Goal: Information Seeking & Learning: Learn about a topic

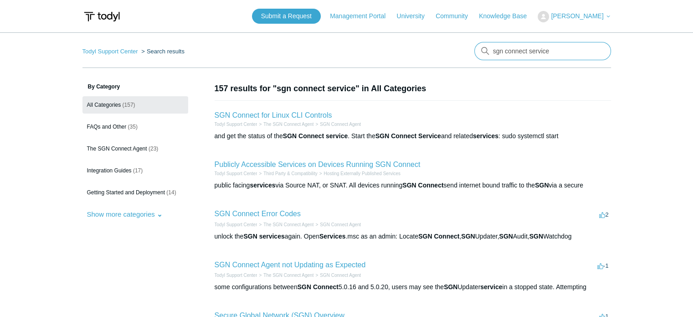
click at [519, 50] on input "sgn connect service" at bounding box center [543, 51] width 137 height 18
click at [599, 53] on input "sgn connect service" at bounding box center [543, 51] width 137 height 18
click at [598, 49] on input "sgn connect service" at bounding box center [543, 51] width 137 height 18
type input "how to check if SGN is working"
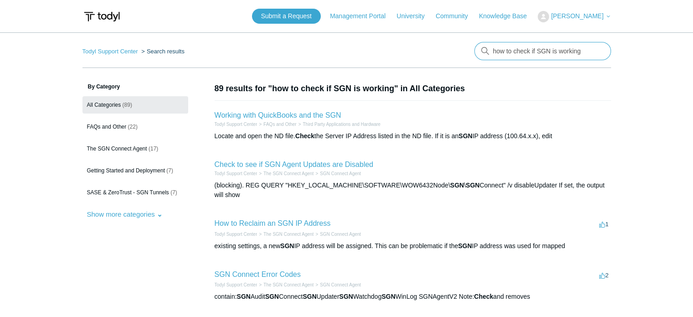
click at [598, 50] on input "how to check if SGN is working" at bounding box center [543, 51] width 137 height 18
type input "what is the service associated with SGN on Windows 11"
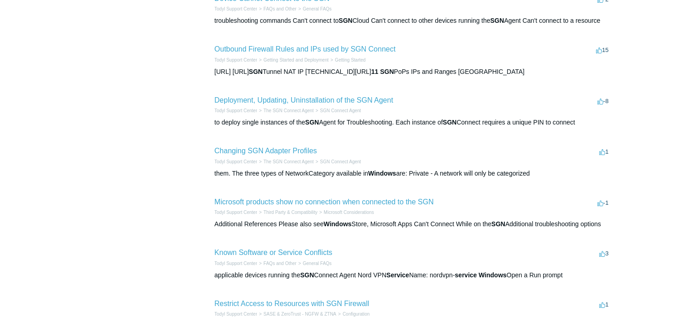
scroll to position [269, 0]
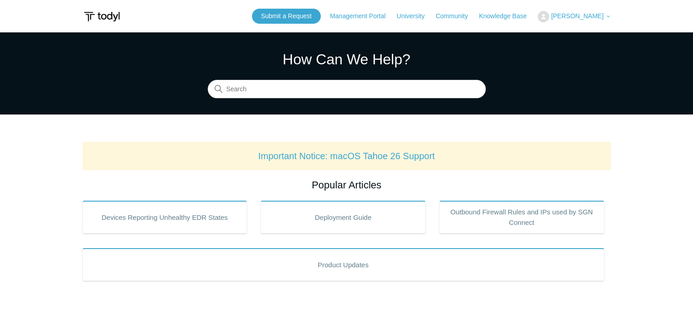
click at [571, 14] on span "[PERSON_NAME]" at bounding box center [577, 15] width 52 height 7
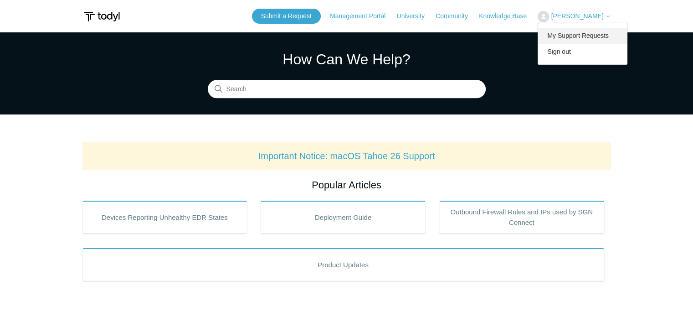
click at [578, 35] on link "My Support Requests" at bounding box center [582, 36] width 89 height 16
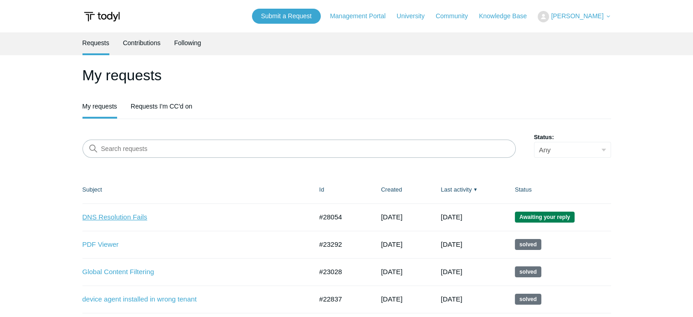
click at [145, 220] on link "DNS Resolution Fails" at bounding box center [191, 217] width 217 height 10
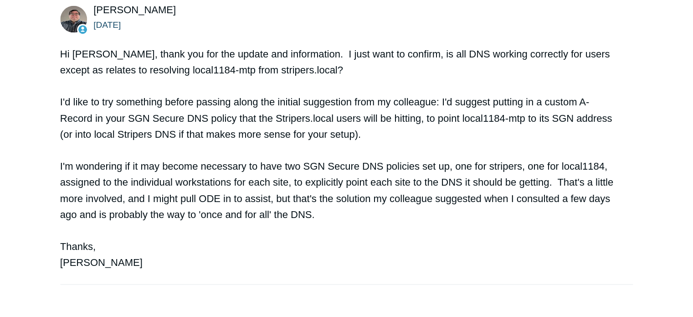
scroll to position [1041, 0]
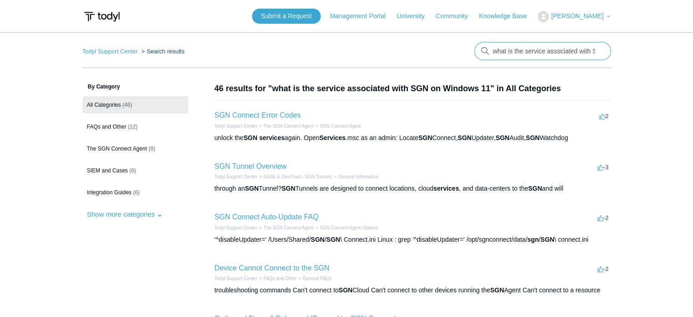
click at [542, 49] on input "what is the service associated with SGN on Windows 11" at bounding box center [543, 51] width 137 height 18
click at [600, 50] on input "what is the service associated with SGN on Windows 11" at bounding box center [543, 51] width 137 height 18
type input "how to setup local domain fallback"
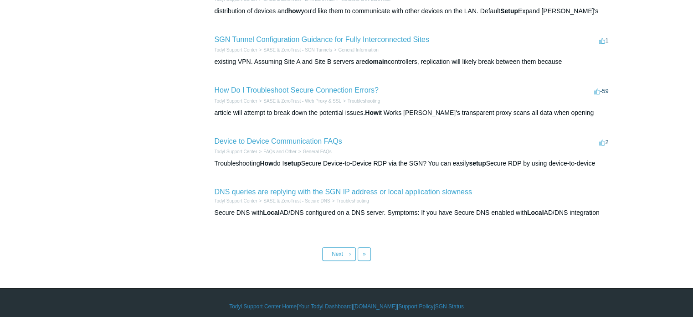
scroll to position [379, 0]
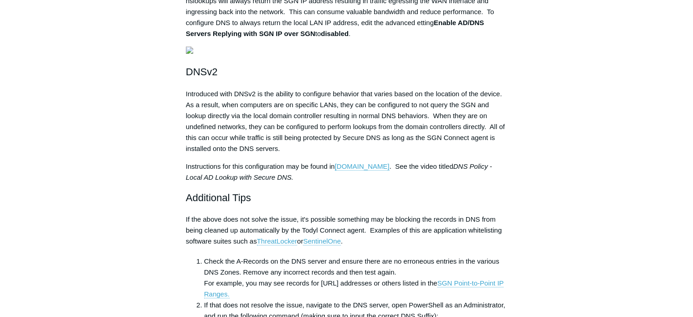
scroll to position [378, 0]
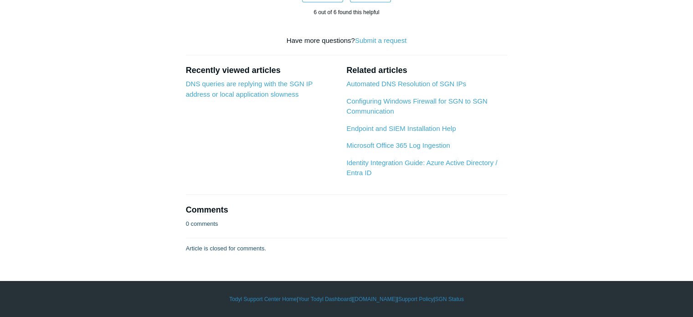
scroll to position [1139, 0]
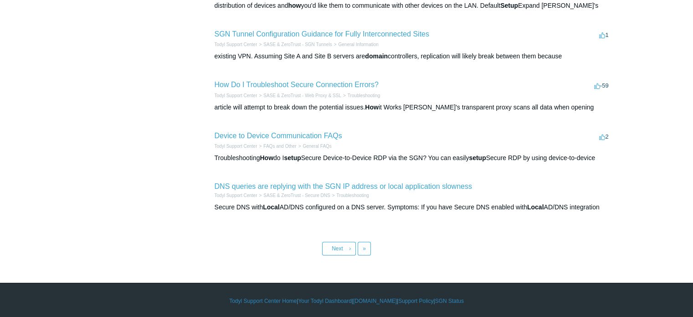
scroll to position [386, 0]
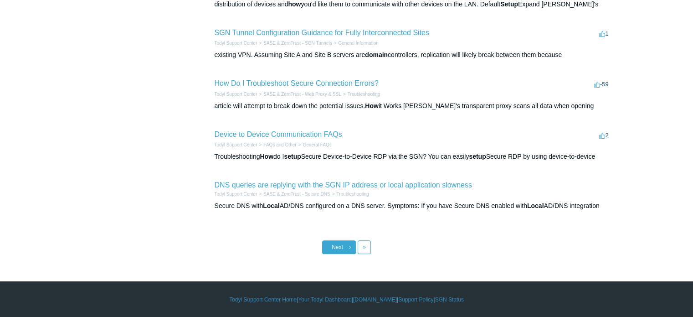
click at [352, 251] on link "Next ›" at bounding box center [339, 247] width 34 height 14
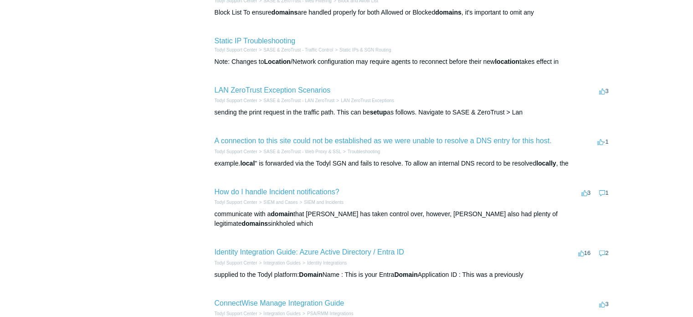
scroll to position [227, 0]
drag, startPoint x: 394, startPoint y: 109, endPoint x: 67, endPoint y: 149, distance: 328.8
drag, startPoint x: 67, startPoint y: 149, endPoint x: 303, endPoint y: 139, distance: 235.5
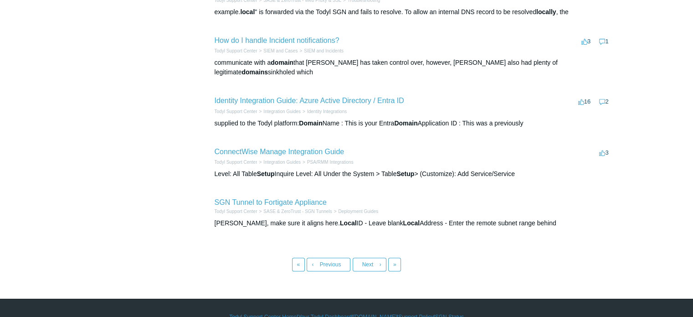
scroll to position [379, 0]
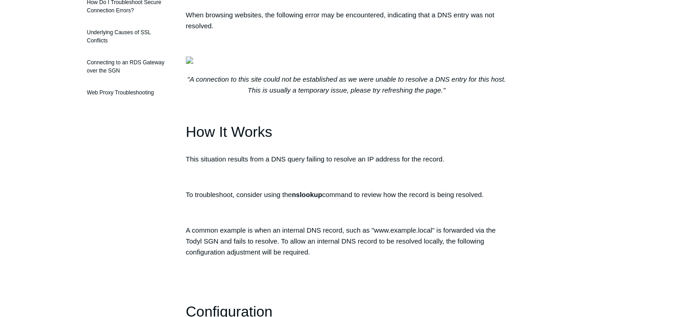
scroll to position [213, 0]
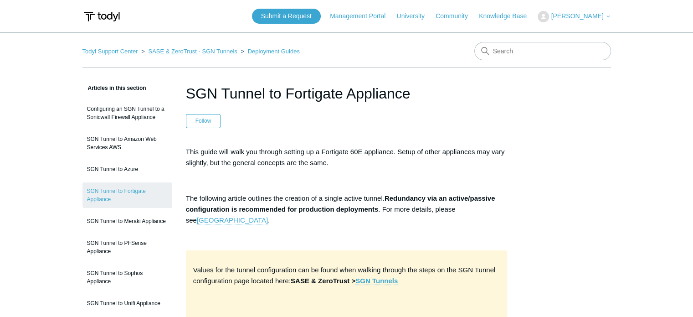
click at [221, 51] on link "SASE & ZeroTrust - SGN Tunnels" at bounding box center [192, 51] width 89 height 7
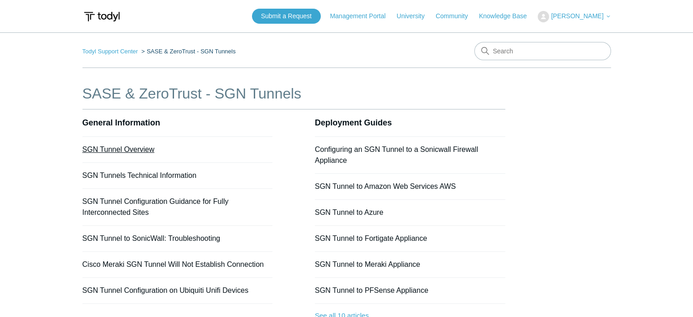
click at [143, 151] on link "SGN Tunnel Overview" at bounding box center [119, 149] width 72 height 8
